Goal: Find specific page/section: Find specific page/section

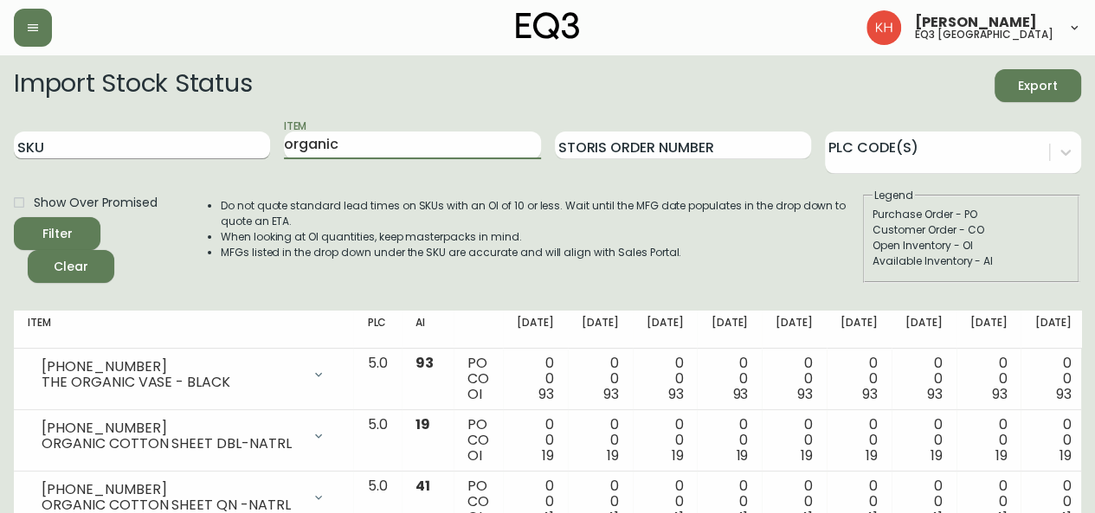
drag, startPoint x: 411, startPoint y: 151, endPoint x: 137, endPoint y: 151, distance: 274.3
click at [137, 151] on div "SKU Item organic Storis Order Number PLC Code(s)" at bounding box center [547, 146] width 1067 height 56
click at [14, 217] on button "Filter" at bounding box center [57, 233] width 87 height 33
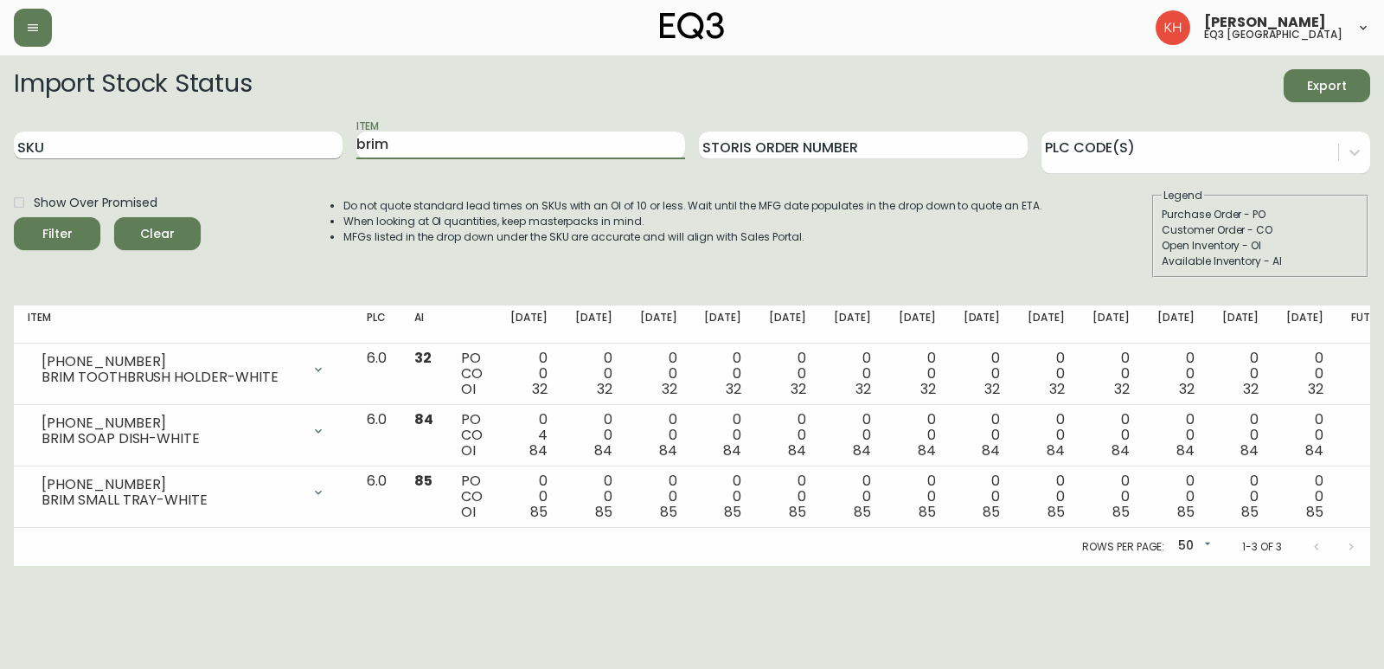
drag, startPoint x: 453, startPoint y: 144, endPoint x: 281, endPoint y: 141, distance: 172.2
click at [281, 141] on div "SKU Item brim Storis Order Number PLC Code(s)" at bounding box center [692, 146] width 1357 height 56
click at [14, 217] on button "Filter" at bounding box center [57, 233] width 87 height 33
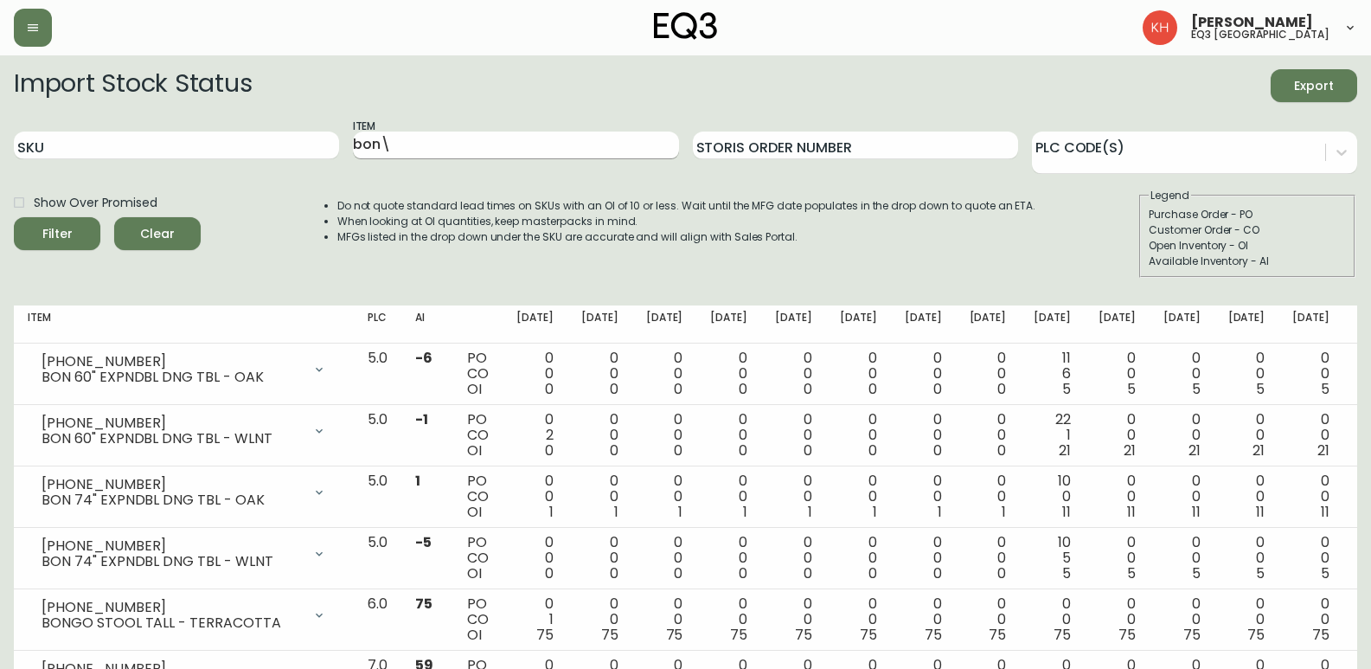
click at [485, 143] on input "bon\" at bounding box center [515, 146] width 325 height 28
drag, startPoint x: 428, startPoint y: 148, endPoint x: 311, endPoint y: 145, distance: 116.8
click at [312, 145] on div "SKU Item bon Storis Order Number PLC Code(s)" at bounding box center [686, 146] width 1344 height 56
click at [14, 217] on button "Filter" at bounding box center [57, 233] width 87 height 33
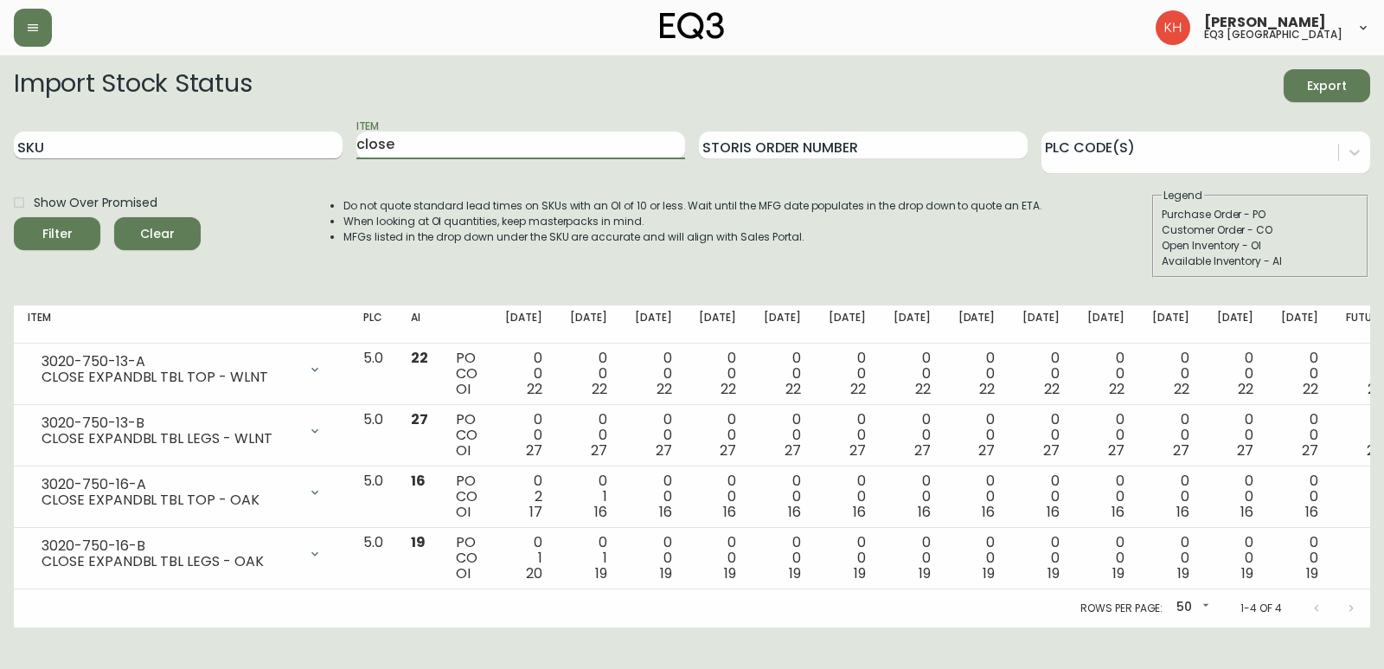
drag, startPoint x: 412, startPoint y: 142, endPoint x: 301, endPoint y: 151, distance: 111.1
click at [301, 151] on div "SKU Item close Storis Order Number PLC Code(s)" at bounding box center [692, 146] width 1357 height 56
click at [14, 217] on button "Filter" at bounding box center [57, 233] width 87 height 33
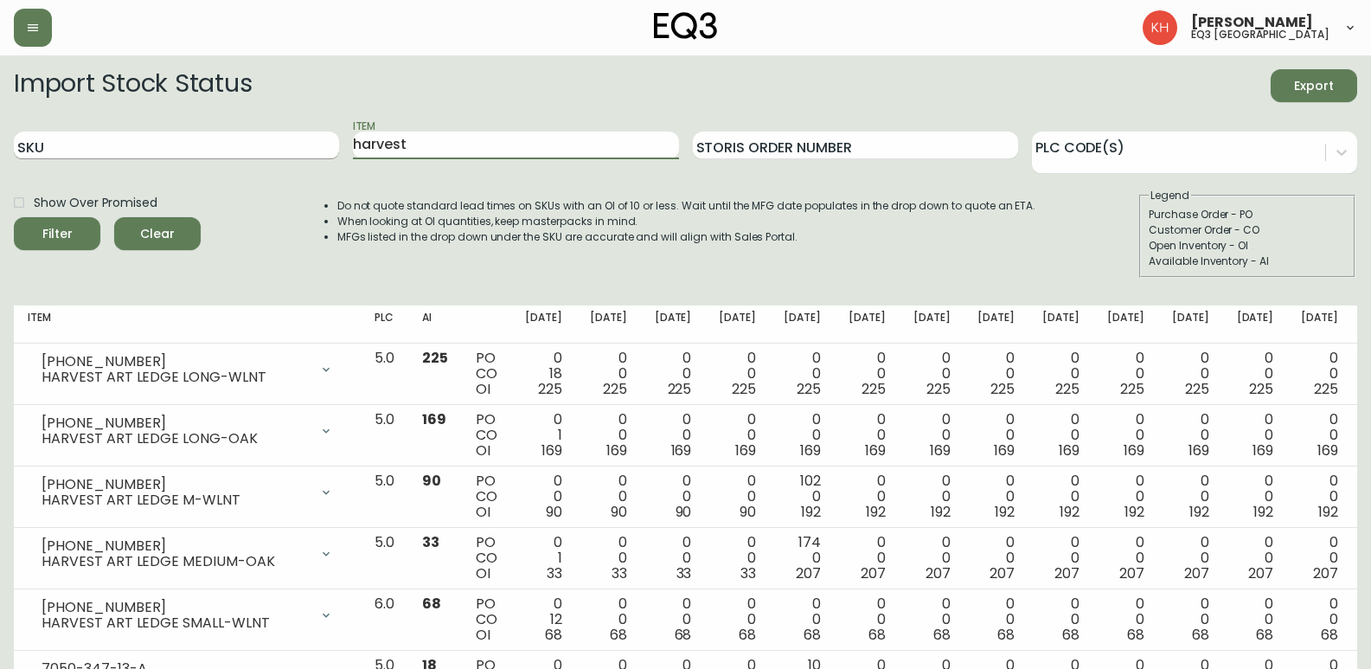
drag, startPoint x: 412, startPoint y: 149, endPoint x: 320, endPoint y: 140, distance: 92.1
click at [320, 140] on div "SKU Item harvest Storis Order Number PLC Code(s)" at bounding box center [686, 146] width 1344 height 56
click at [14, 217] on button "Filter" at bounding box center [57, 233] width 87 height 33
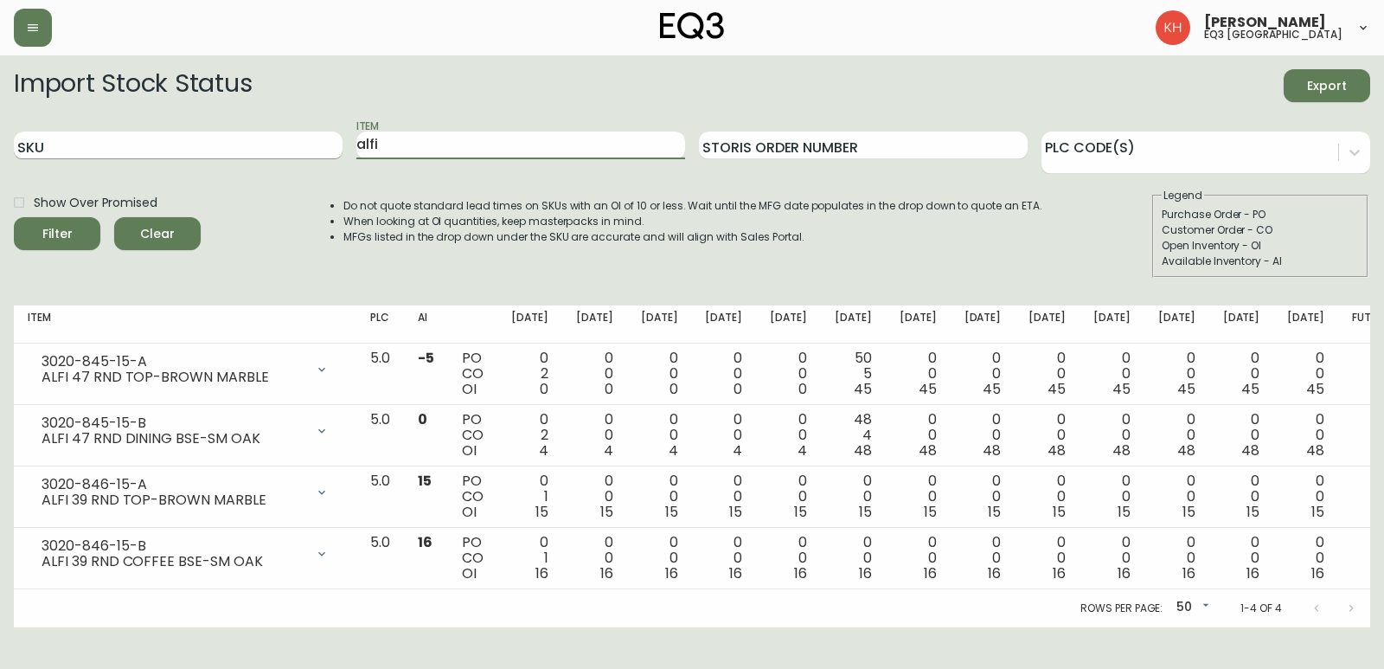
drag, startPoint x: 377, startPoint y: 148, endPoint x: 304, endPoint y: 152, distance: 73.7
click at [304, 151] on div "SKU Item [PERSON_NAME] Order Number PLC Code(s)" at bounding box center [692, 146] width 1357 height 56
click at [14, 217] on button "Filter" at bounding box center [57, 233] width 87 height 33
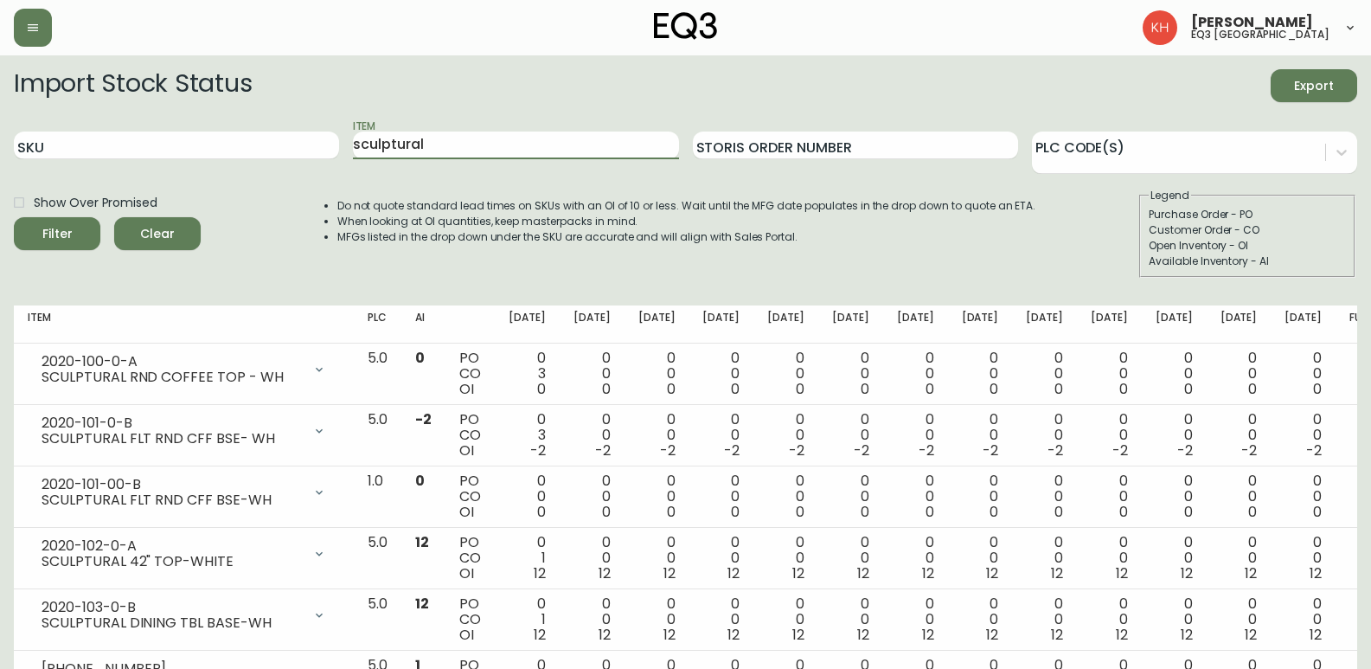
drag, startPoint x: 452, startPoint y: 134, endPoint x: 274, endPoint y: 124, distance: 177.7
click at [274, 124] on div "SKU Item sculptural Storis Order Number PLC Code(s)" at bounding box center [686, 146] width 1344 height 56
click at [14, 217] on button "Filter" at bounding box center [57, 233] width 87 height 33
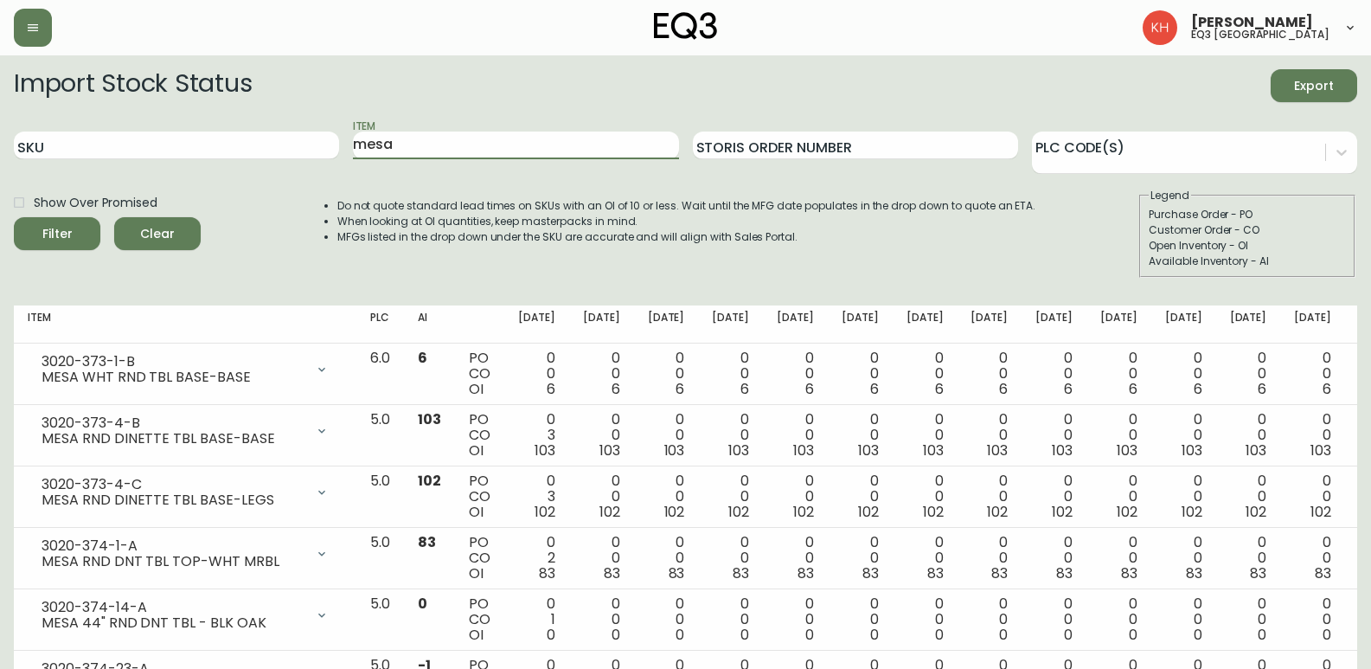
drag, startPoint x: 404, startPoint y: 151, endPoint x: 300, endPoint y: 131, distance: 105.7
click at [300, 131] on div "SKU Item mesa Storis Order Number PLC Code(s)" at bounding box center [686, 146] width 1344 height 56
type input "kacia"
click at [14, 217] on button "Filter" at bounding box center [57, 233] width 87 height 33
